Goal: Navigation & Orientation: Find specific page/section

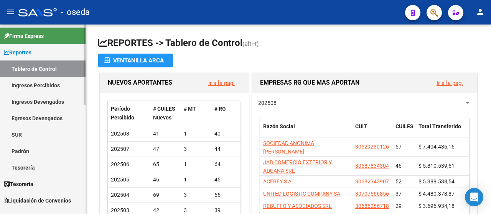
click at [84, 20] on div "menu - oseda person Firma Express Reportes Tablero de Control Ingresos Percibid…" at bounding box center [245, 107] width 491 height 214
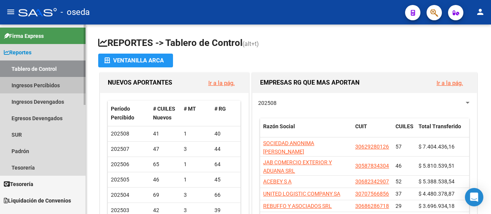
click at [31, 89] on link "Ingresos Percibidos" at bounding box center [43, 85] width 86 height 16
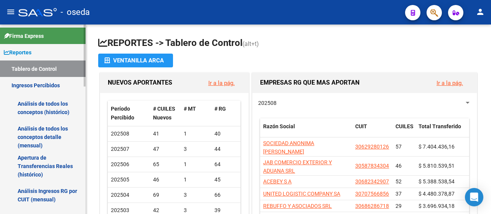
click at [33, 67] on link "Tablero de Control" at bounding box center [43, 69] width 86 height 16
click at [30, 90] on link "Ingresos Percibidos" at bounding box center [43, 85] width 86 height 16
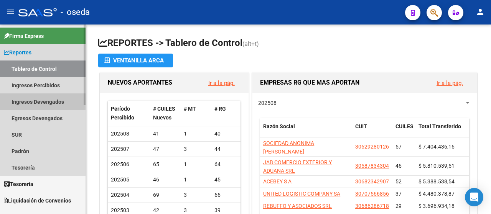
click at [28, 101] on link "Ingresos Devengados" at bounding box center [43, 102] width 86 height 16
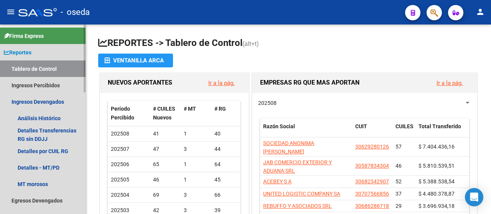
click at [30, 66] on link "Tablero de Control" at bounding box center [43, 69] width 86 height 16
click at [31, 89] on link "Ingresos Percibidos" at bounding box center [43, 85] width 86 height 16
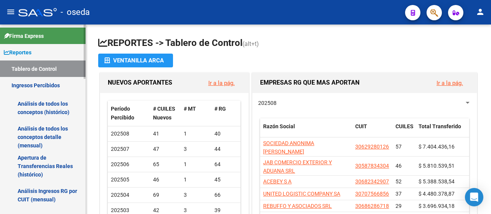
scroll to position [48, 0]
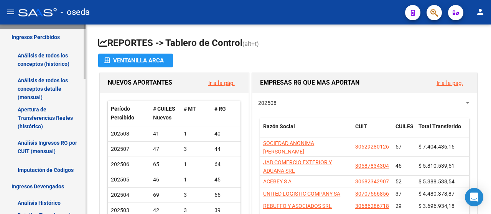
click at [85, 80] on div at bounding box center [85, 65] width 2 height 54
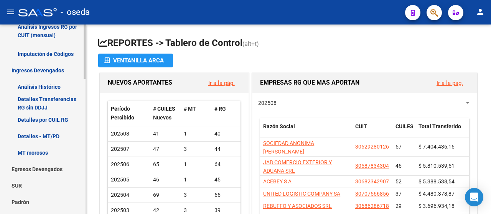
scroll to position [165, 0]
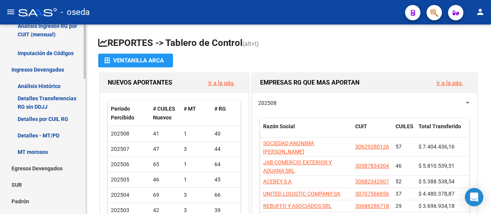
click at [90, 99] on mat-sidenav-container "Firma Express Reportes Tablero de Control Ingresos Percibidos Análisis de todos…" at bounding box center [245, 120] width 491 height 190
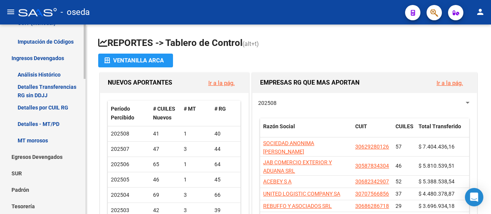
scroll to position [163, 0]
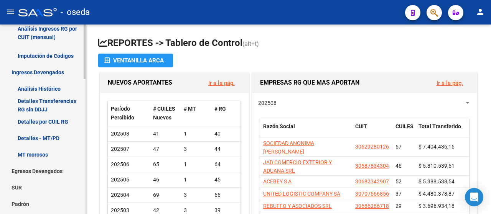
click at [86, 91] on mat-sidenav-container "Firma Express Reportes Tablero de Control Ingresos Percibidos Análisis de todos…" at bounding box center [245, 120] width 491 height 190
